Goal: Transaction & Acquisition: Purchase product/service

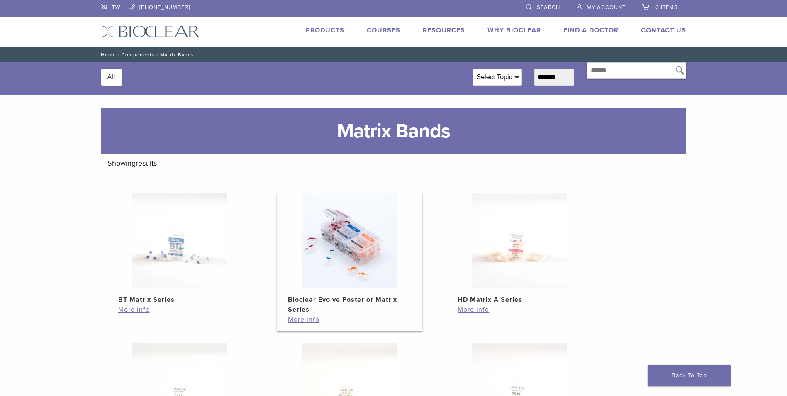
click at [334, 247] on img at bounding box center [349, 240] width 95 height 95
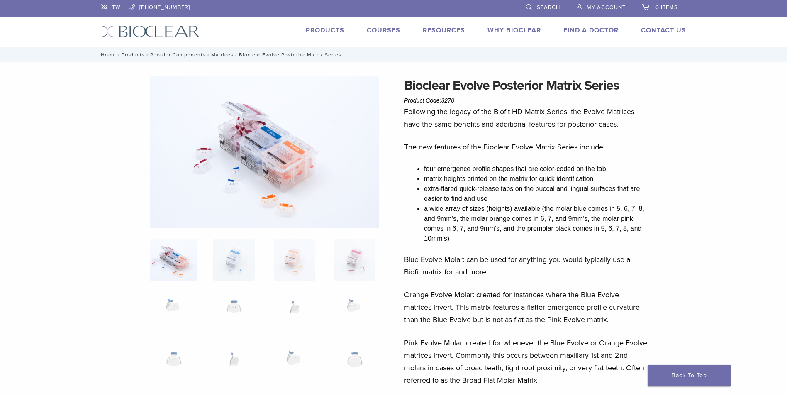
scroll to position [166, 0]
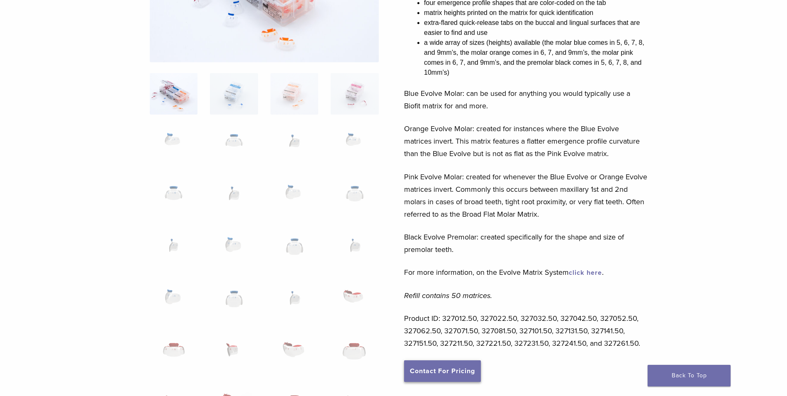
click at [430, 370] on link "Contact For Pricing" at bounding box center [442, 371] width 77 height 22
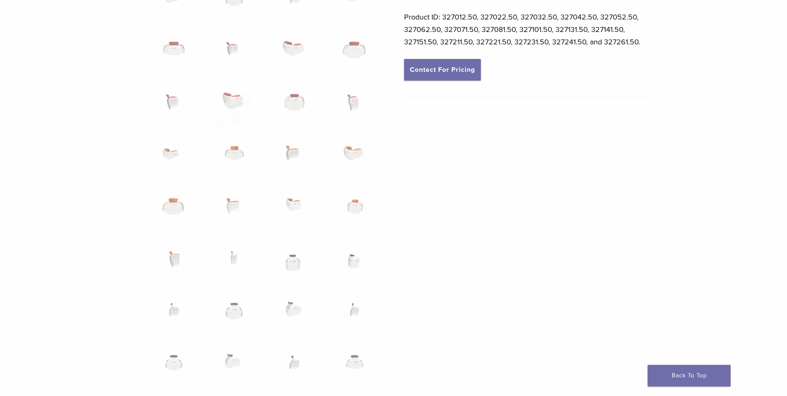
scroll to position [498, 0]
